Goal: Information Seeking & Learning: Understand process/instructions

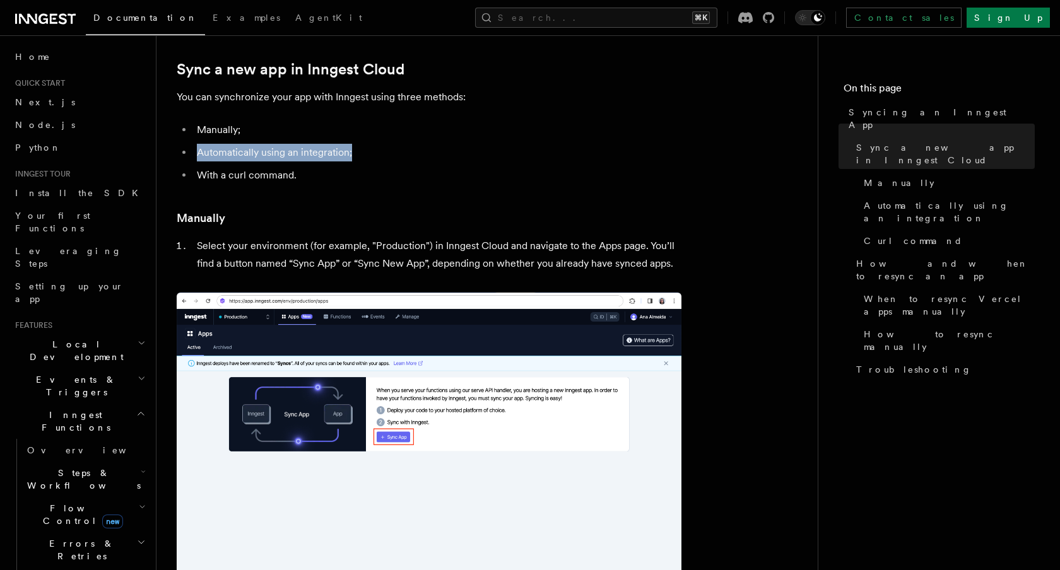
drag, startPoint x: 366, startPoint y: 155, endPoint x: 197, endPoint y: 148, distance: 168.6
click at [197, 148] on li "Automatically using an integration;" at bounding box center [437, 153] width 488 height 18
drag, startPoint x: 198, startPoint y: 175, endPoint x: 286, endPoint y: 174, distance: 87.7
click at [286, 174] on li "With a curl command." at bounding box center [437, 176] width 488 height 18
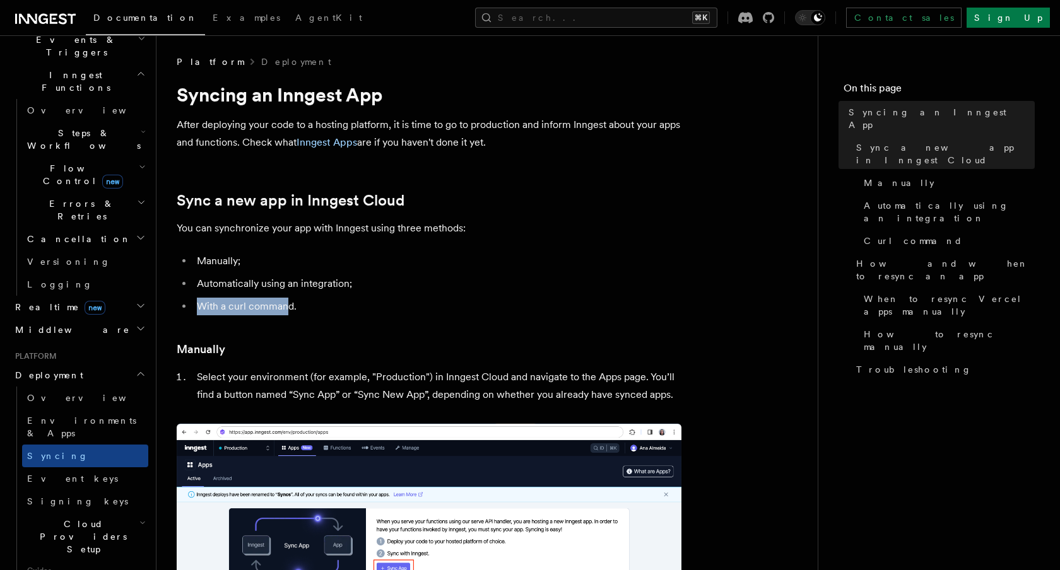
scroll to position [349, 0]
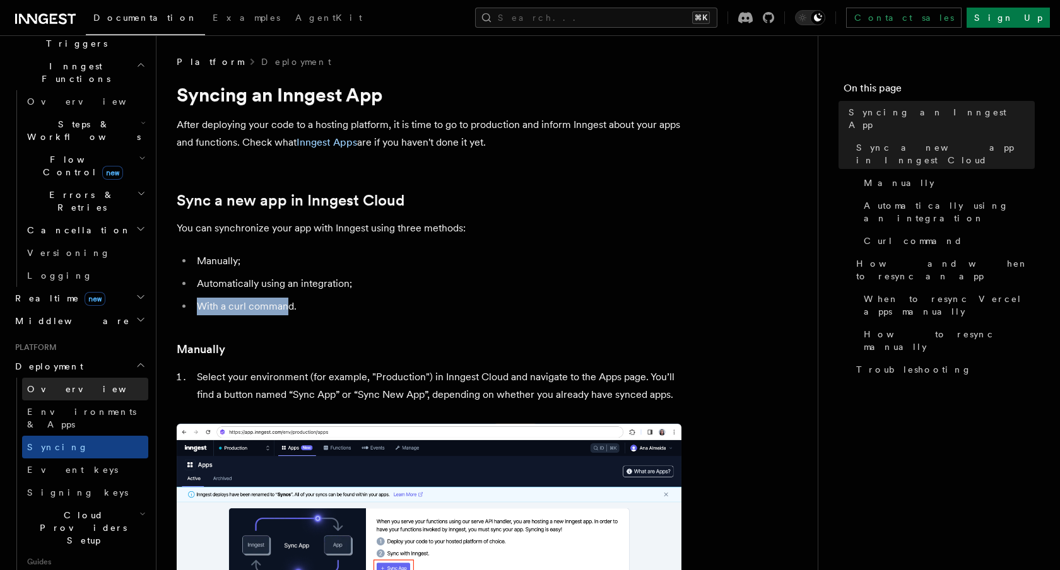
click at [54, 378] on link "Overview" at bounding box center [85, 389] width 126 height 23
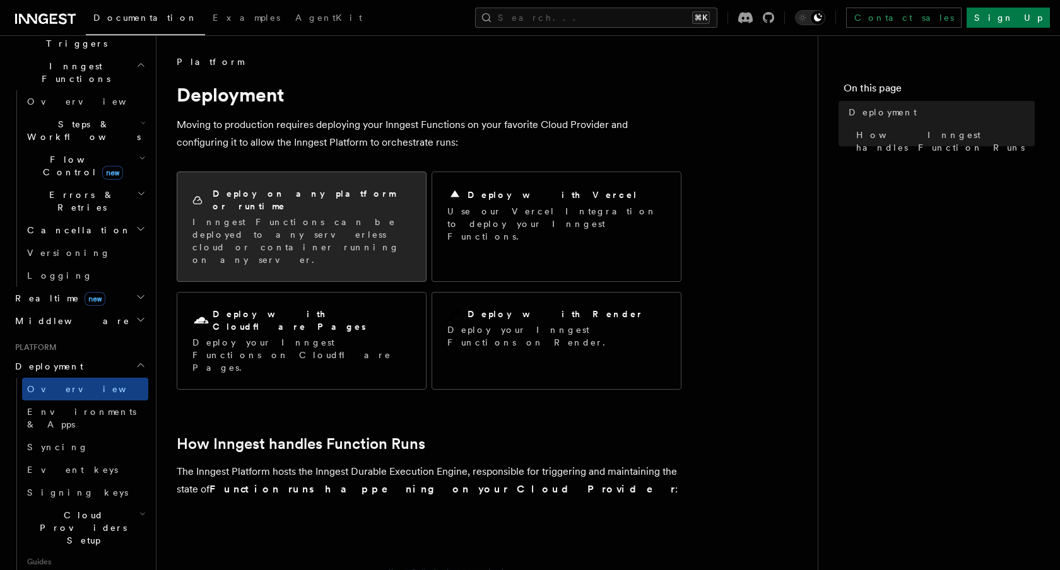
click at [289, 218] on p "Inngest Functions can be deployed to any serverless cloud or container running …" at bounding box center [301, 241] width 218 height 50
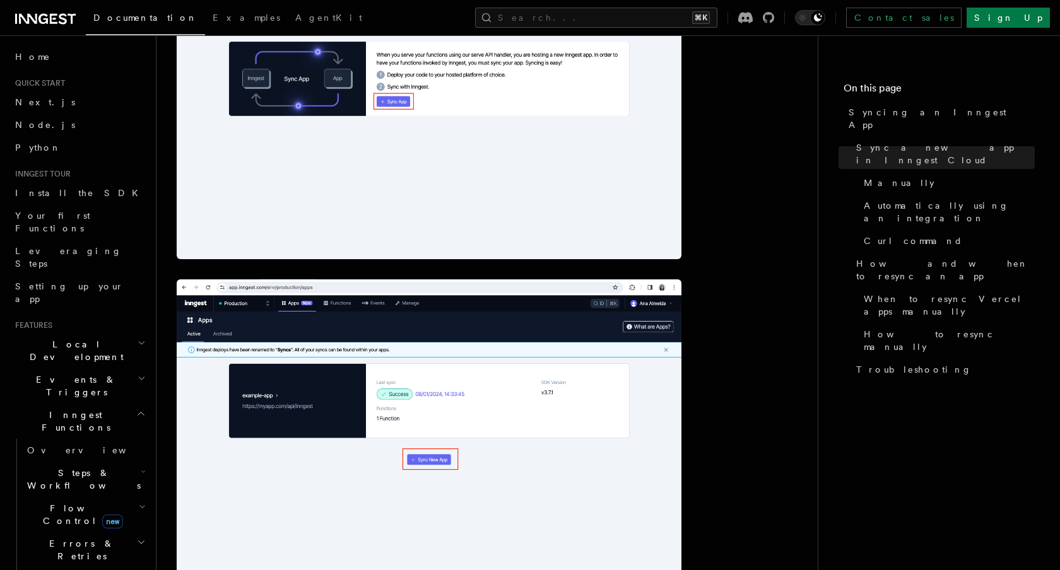
scroll to position [290, 0]
